Goal: Information Seeking & Learning: Learn about a topic

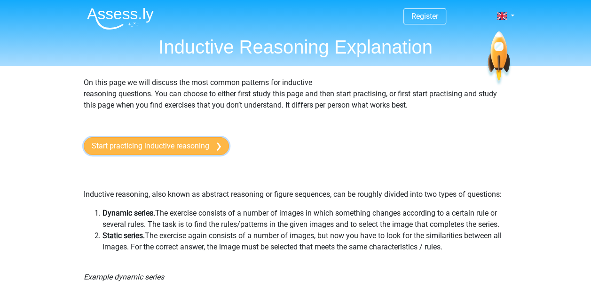
click at [184, 139] on link "Start practicing inductive reasoning" at bounding box center [156, 146] width 145 height 18
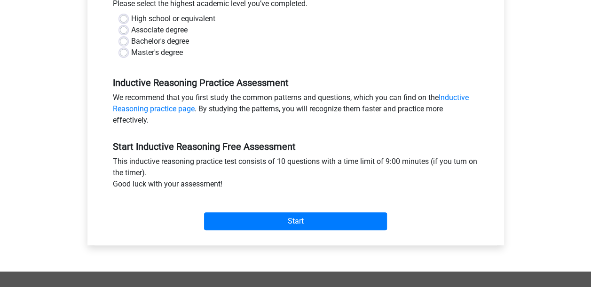
scroll to position [223, 0]
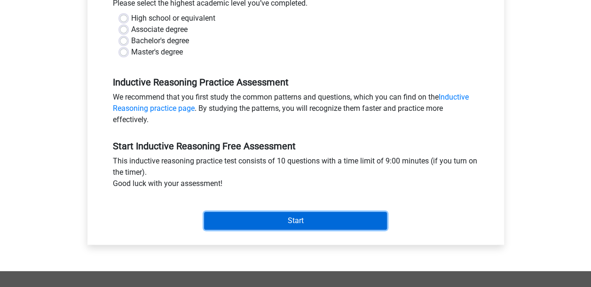
click at [302, 222] on input "Start" at bounding box center [295, 221] width 183 height 18
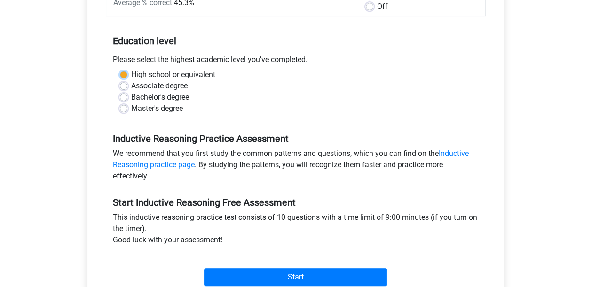
scroll to position [164, 0]
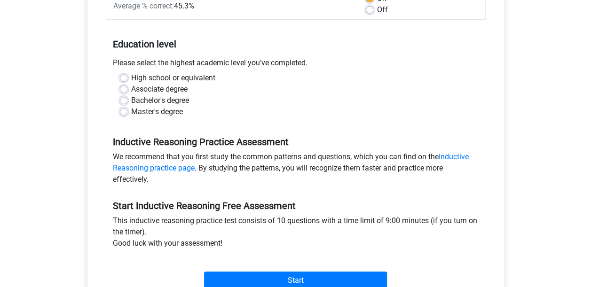
click at [131, 76] on label "High school or equivalent" at bounding box center [173, 77] width 84 height 11
click at [121, 76] on input "High school or equivalent" at bounding box center [124, 76] width 8 height 9
radio input "true"
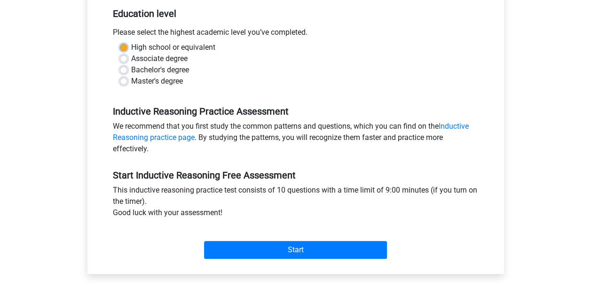
scroll to position [197, 0]
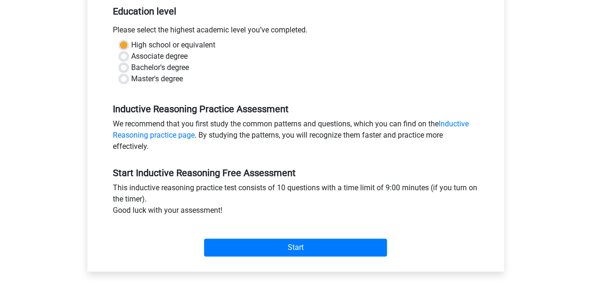
click at [131, 68] on label "Bachelor's degree" at bounding box center [160, 67] width 58 height 11
click at [123, 68] on input "Bachelor's degree" at bounding box center [124, 66] width 8 height 9
radio input "true"
click at [271, 257] on div "Start" at bounding box center [296, 240] width 380 height 40
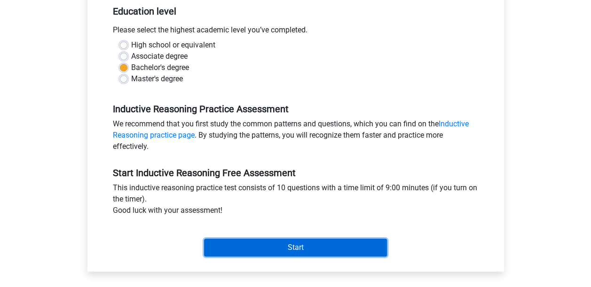
click at [272, 251] on input "Start" at bounding box center [295, 248] width 183 height 18
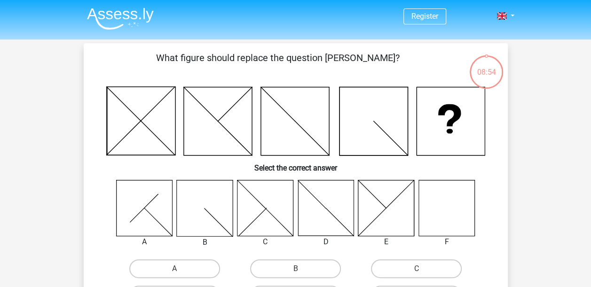
click at [442, 222] on icon at bounding box center [447, 208] width 56 height 56
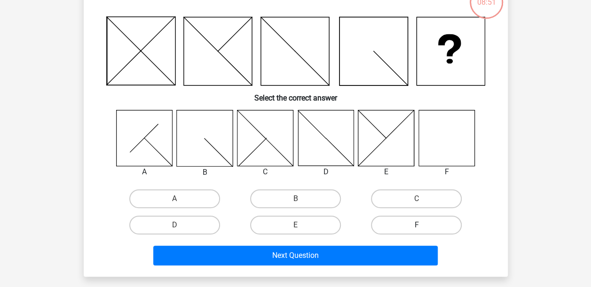
click at [415, 223] on label "F" at bounding box center [416, 225] width 91 height 19
click at [417, 225] on input "F" at bounding box center [420, 228] width 6 height 6
radio input "true"
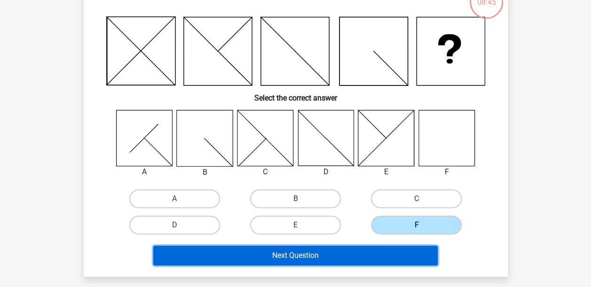
click at [398, 250] on button "Next Question" at bounding box center [295, 256] width 285 height 20
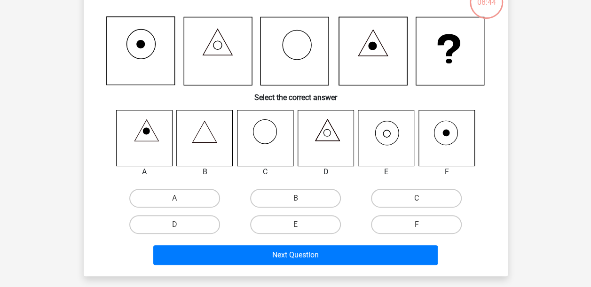
scroll to position [43, 0]
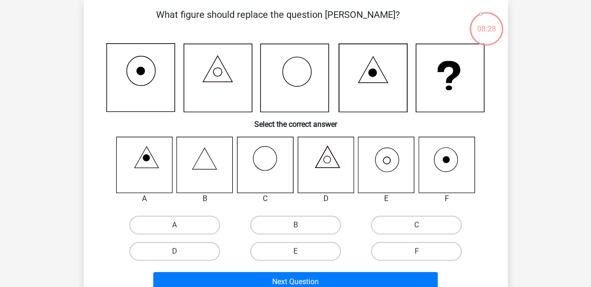
click at [385, 167] on icon at bounding box center [386, 165] width 56 height 56
click at [284, 245] on label "E" at bounding box center [295, 251] width 91 height 19
click at [295, 252] on input "E" at bounding box center [298, 255] width 6 height 6
radio input "true"
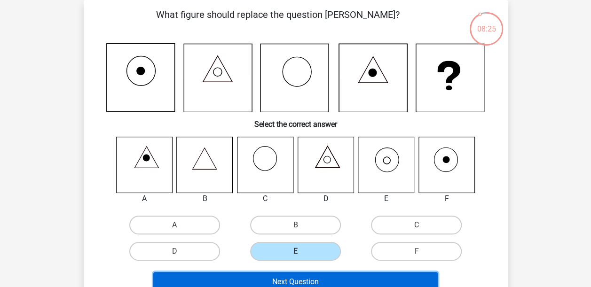
click at [299, 275] on button "Next Question" at bounding box center [295, 282] width 285 height 20
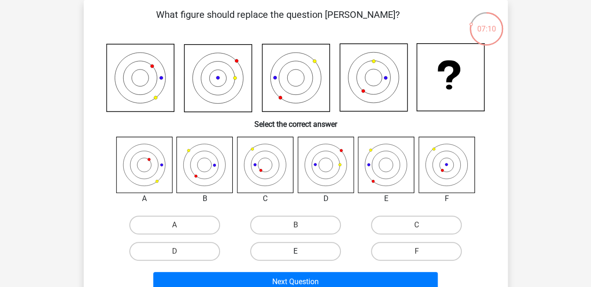
click at [316, 248] on label "E" at bounding box center [295, 251] width 91 height 19
click at [302, 252] on input "E" at bounding box center [298, 255] width 6 height 6
radio input "true"
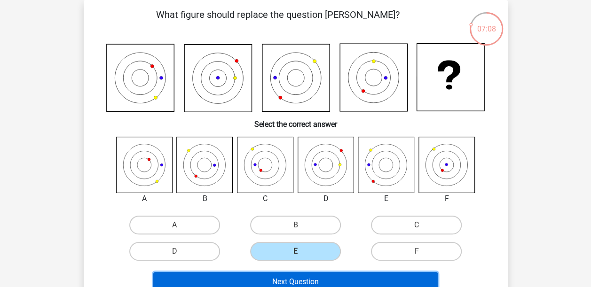
click at [327, 273] on button "Next Question" at bounding box center [295, 282] width 285 height 20
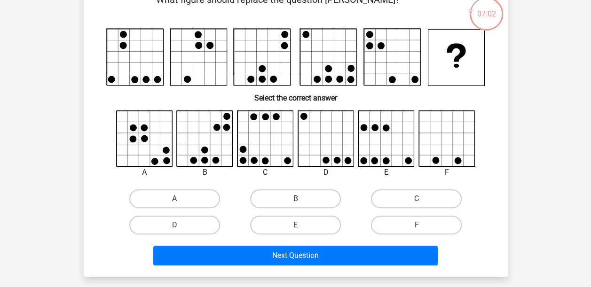
scroll to position [57, 0]
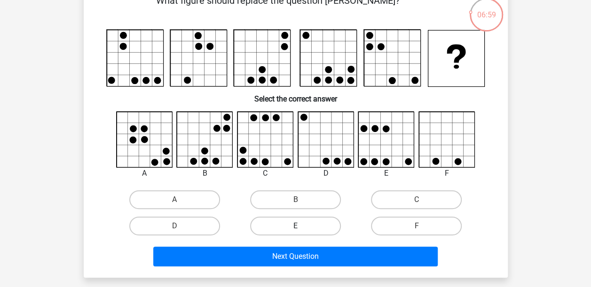
click at [325, 219] on label "E" at bounding box center [295, 226] width 91 height 19
click at [302, 226] on input "E" at bounding box center [298, 229] width 6 height 6
radio input "true"
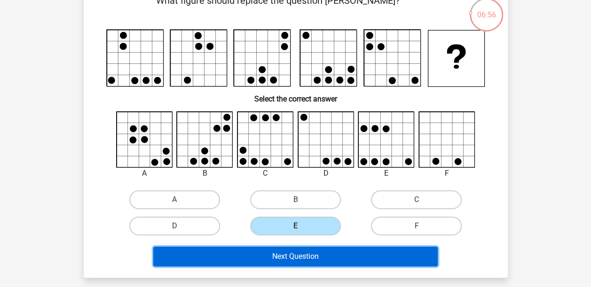
click at [323, 251] on button "Next Question" at bounding box center [295, 257] width 285 height 20
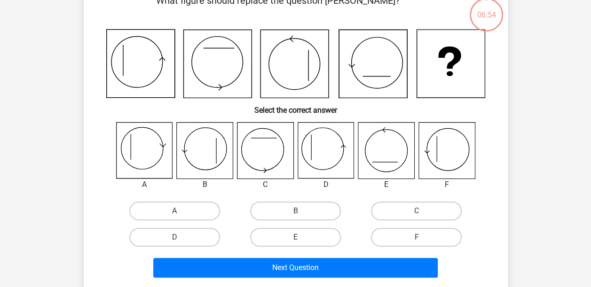
scroll to position [43, 0]
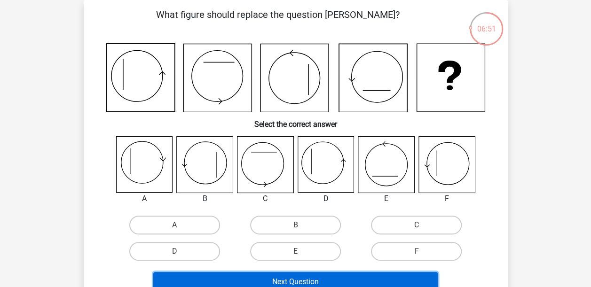
click at [322, 278] on button "Next Question" at bounding box center [295, 282] width 285 height 20
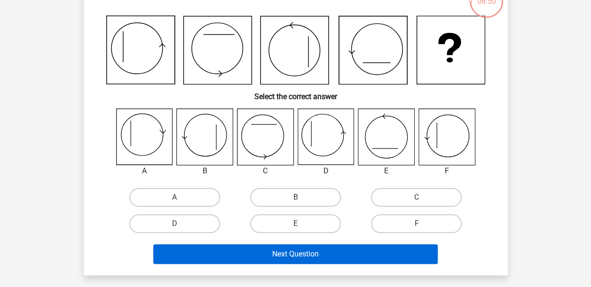
scroll to position [72, 0]
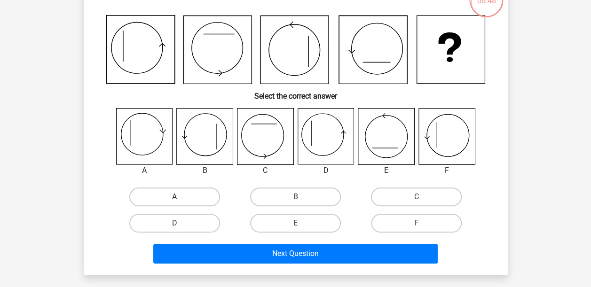
click at [193, 200] on label "A" at bounding box center [174, 197] width 91 height 19
click at [181, 200] on input "A" at bounding box center [178, 200] width 6 height 6
radio input "true"
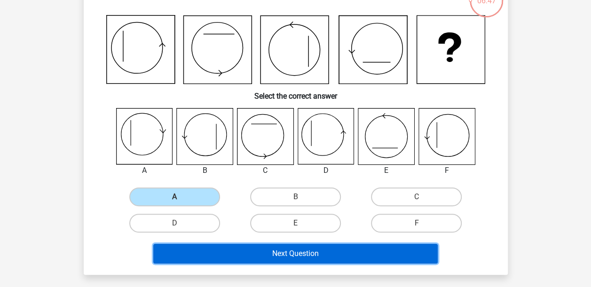
click at [249, 251] on button "Next Question" at bounding box center [295, 254] width 285 height 20
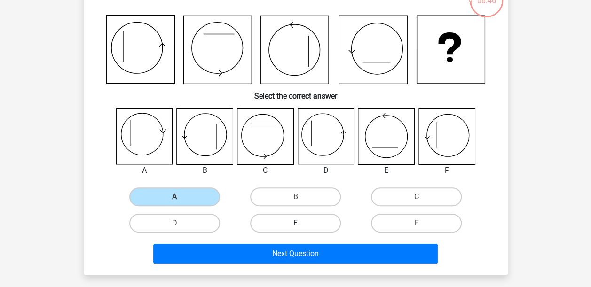
click at [282, 222] on label "E" at bounding box center [295, 223] width 91 height 19
click at [295, 223] on input "E" at bounding box center [298, 226] width 6 height 6
radio input "true"
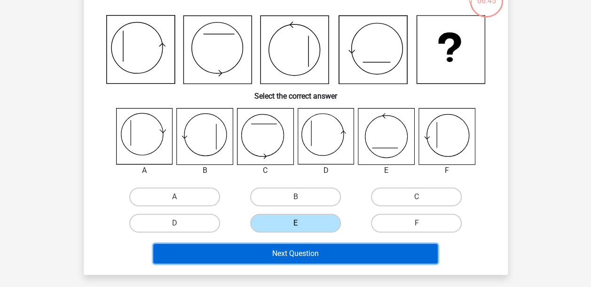
click at [299, 248] on button "Next Question" at bounding box center [295, 254] width 285 height 20
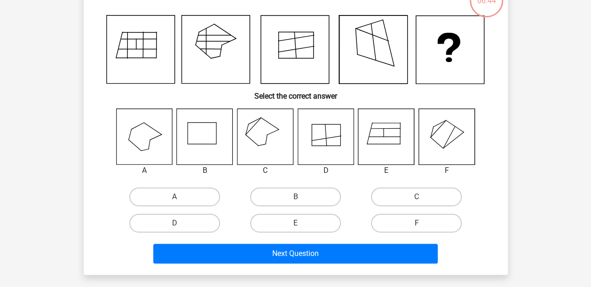
scroll to position [43, 0]
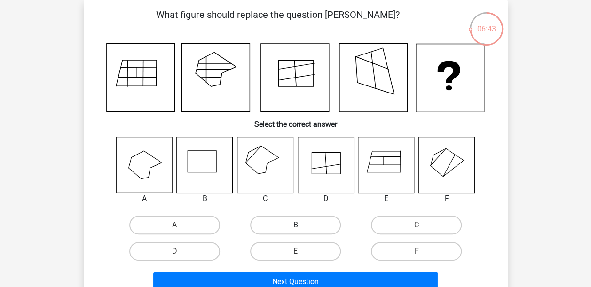
click at [304, 230] on label "B" at bounding box center [295, 225] width 91 height 19
click at [302, 230] on input "B" at bounding box center [298, 228] width 6 height 6
radio input "true"
click at [319, 272] on div "Next Question" at bounding box center [296, 280] width 394 height 31
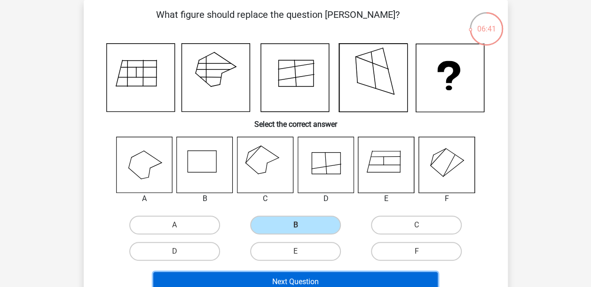
click at [321, 279] on button "Next Question" at bounding box center [295, 282] width 285 height 20
